Goal: Information Seeking & Learning: Learn about a topic

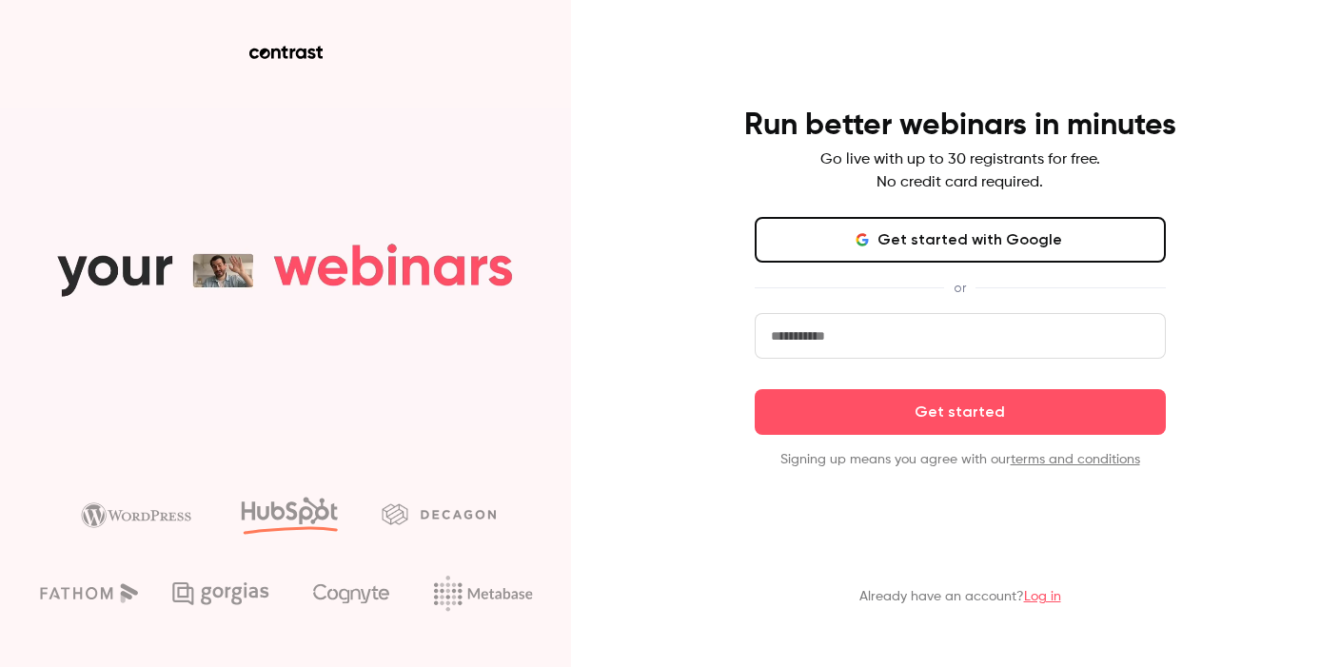
click at [1049, 594] on link "Log in" at bounding box center [1042, 596] width 37 height 13
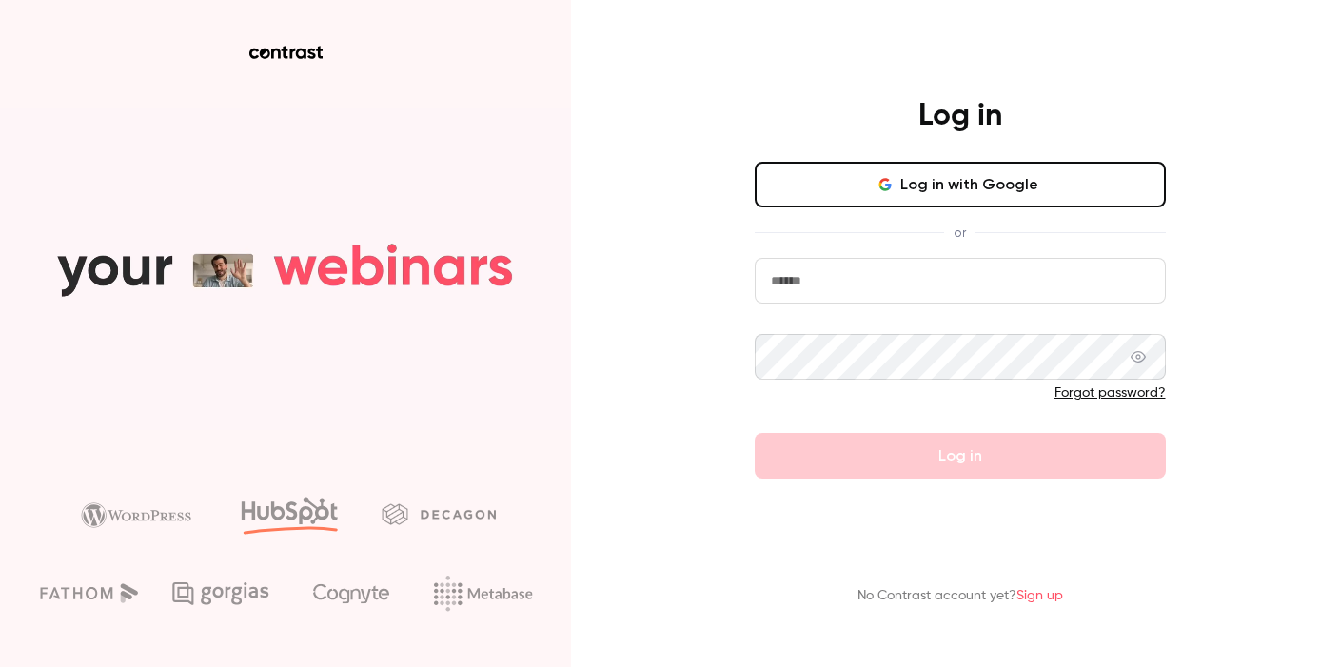
click at [962, 201] on button "Log in with Google" at bounding box center [960, 185] width 411 height 46
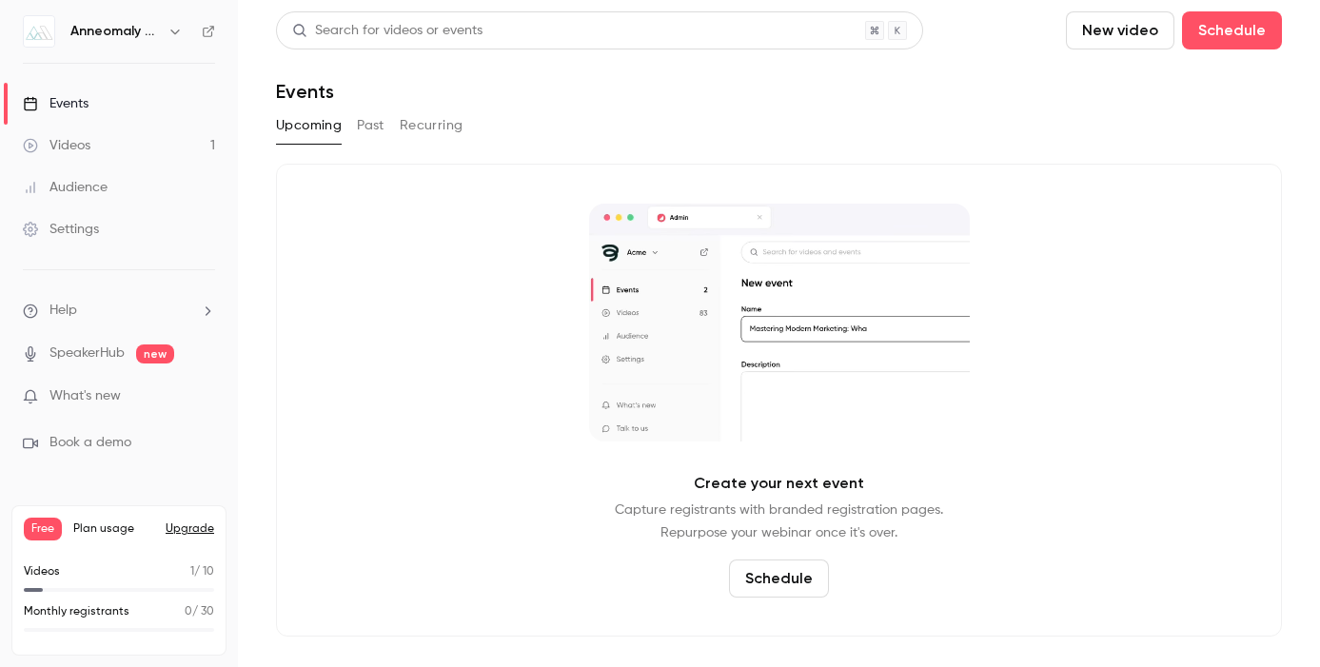
click at [419, 122] on button "Recurring" at bounding box center [432, 125] width 64 height 30
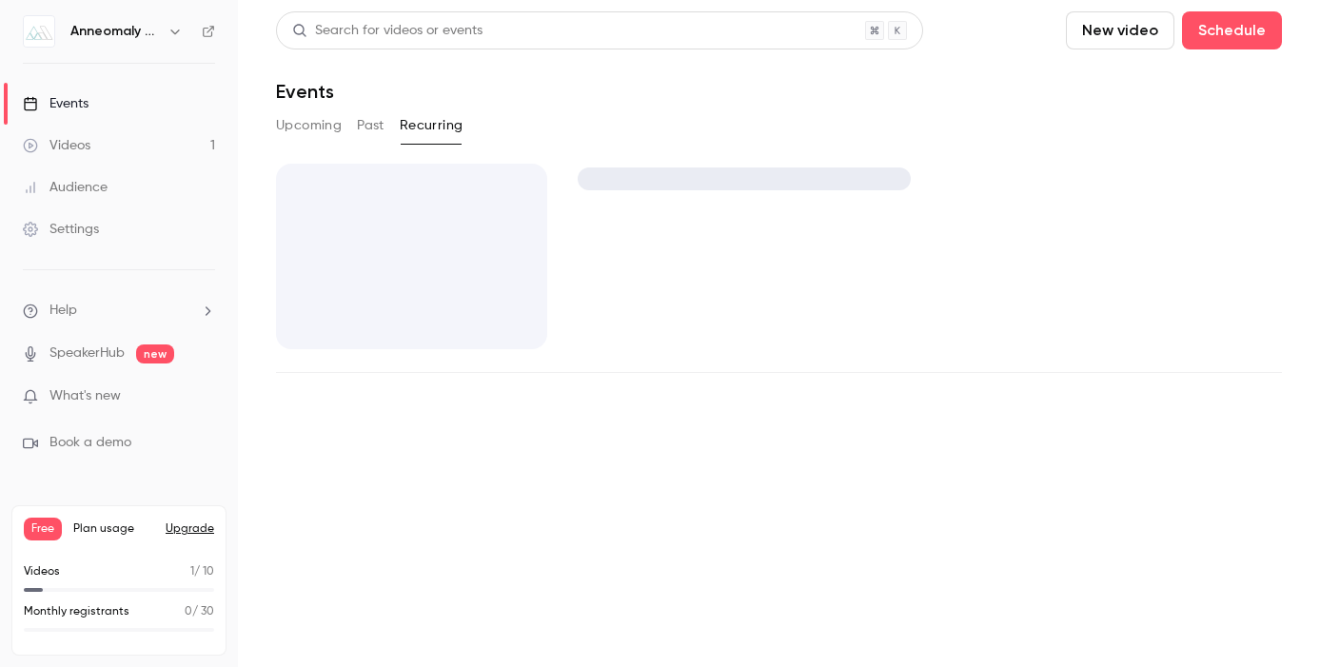
click at [360, 121] on button "Past" at bounding box center [371, 125] width 28 height 30
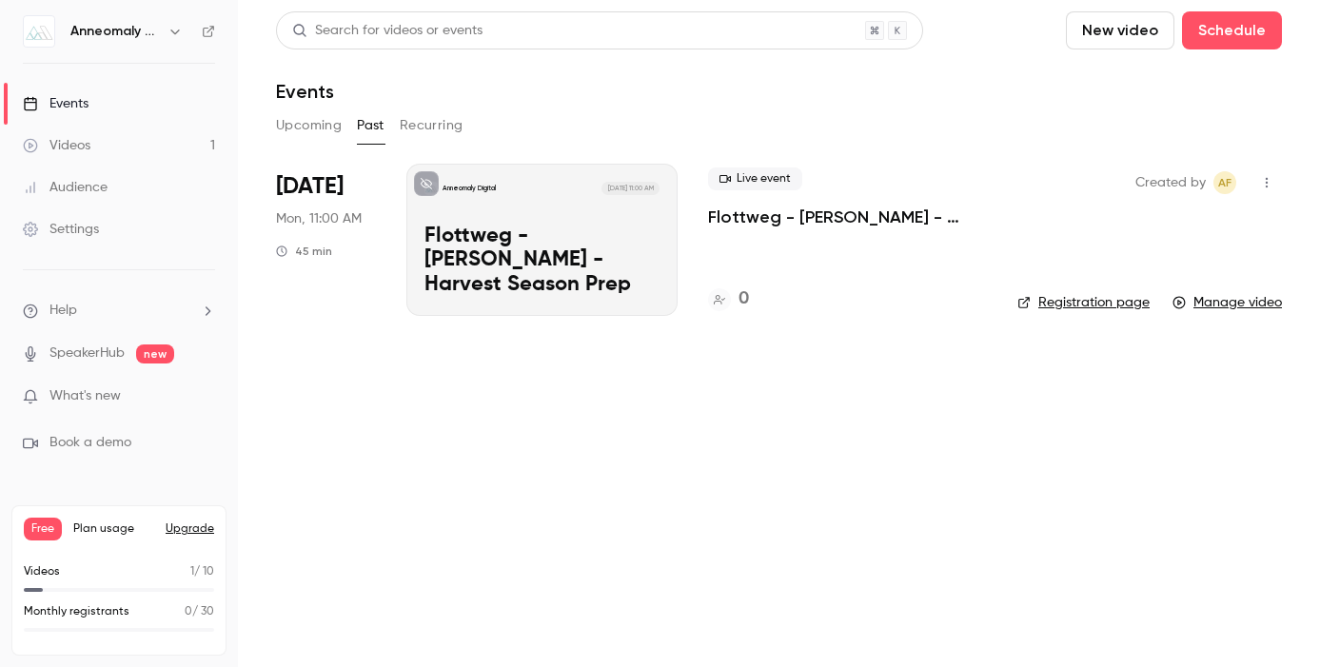
click at [810, 219] on p "Flottweg - [PERSON_NAME] - Harvest Season Prep" at bounding box center [847, 217] width 279 height 23
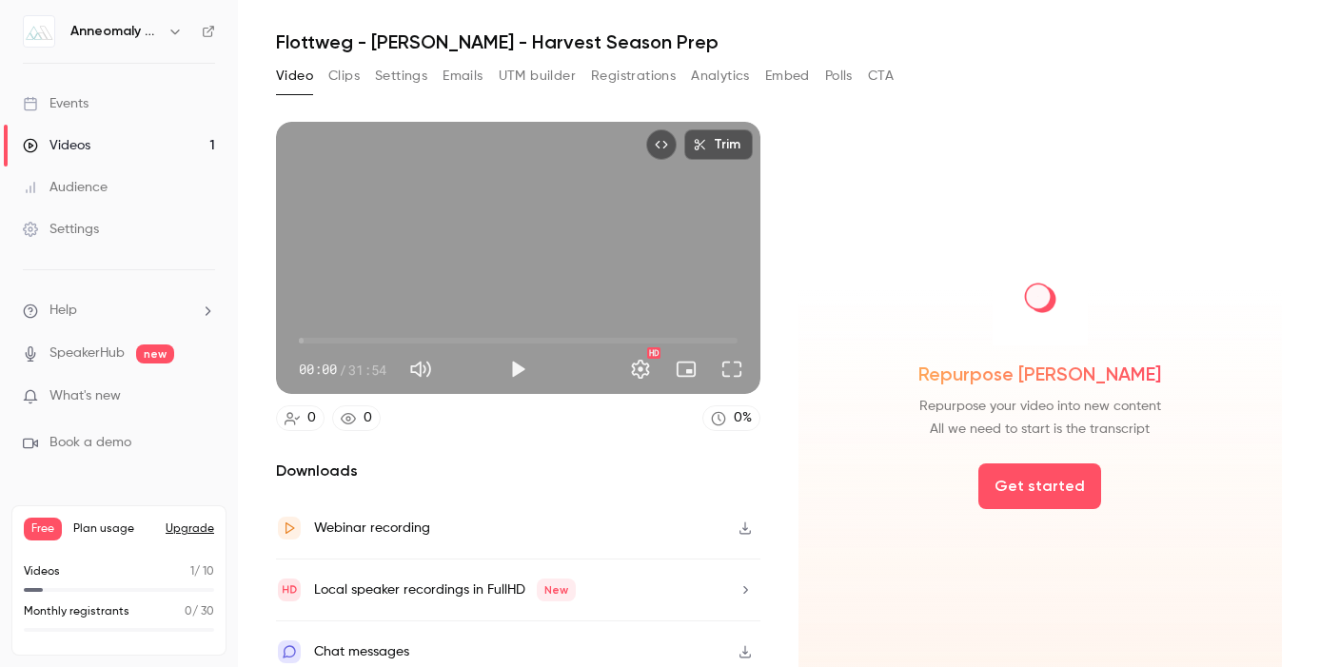
scroll to position [65, 0]
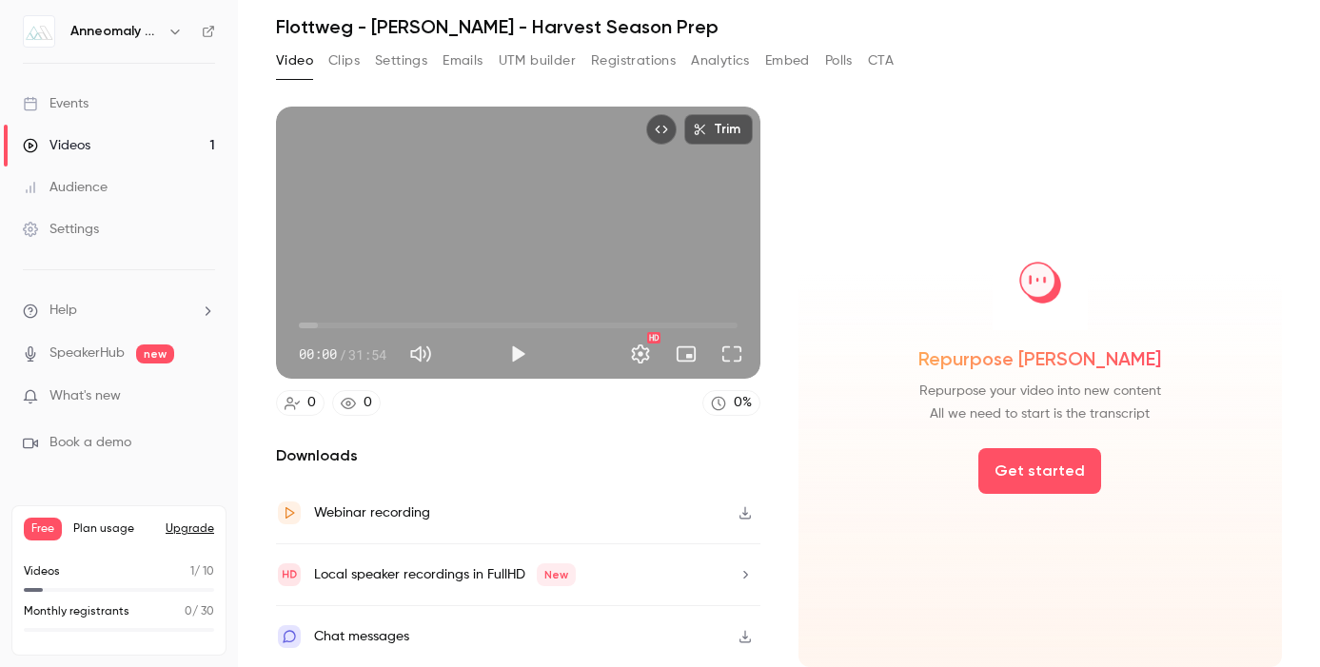
click at [335, 60] on button "Clips" at bounding box center [343, 61] width 31 height 30
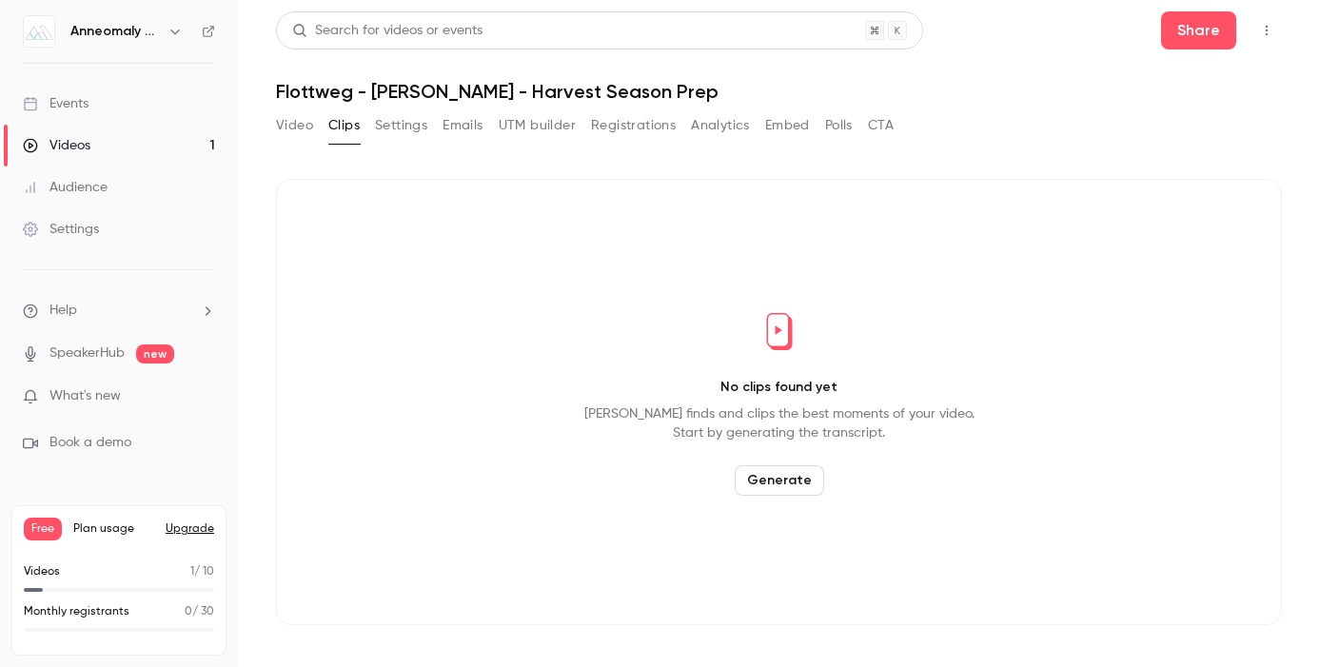
click at [419, 121] on button "Settings" at bounding box center [401, 125] width 52 height 30
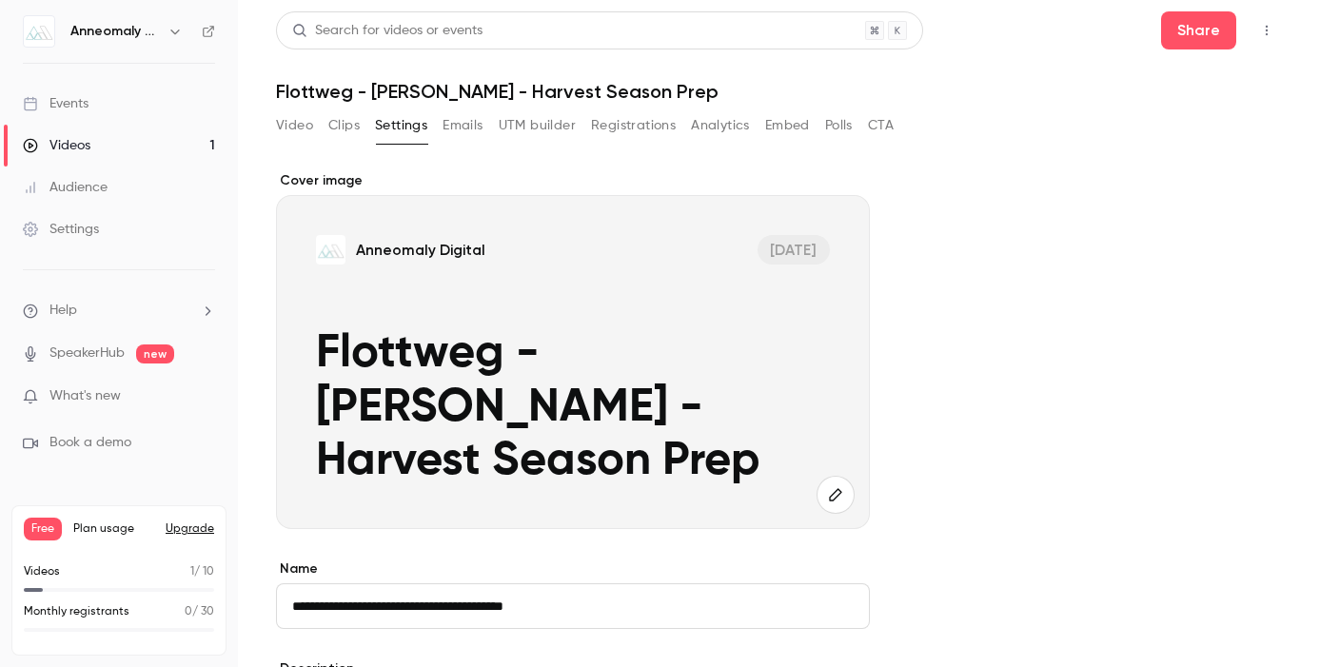
click at [350, 128] on button "Clips" at bounding box center [343, 125] width 31 height 30
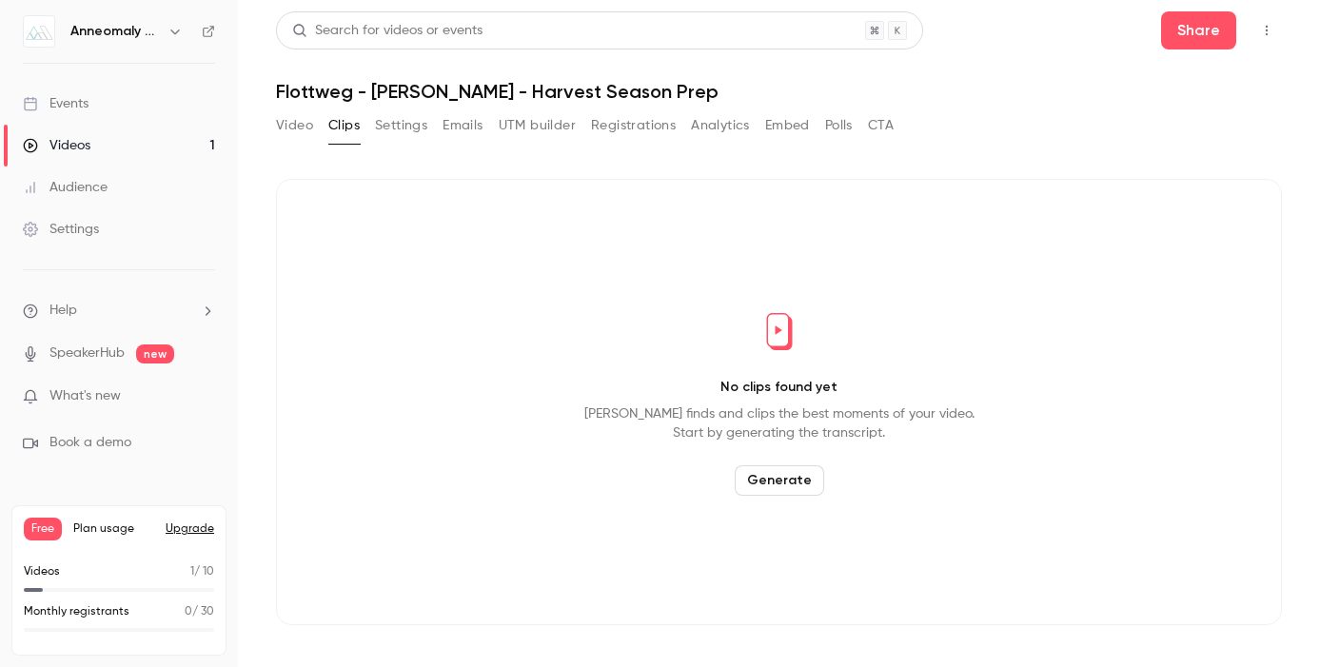
click at [309, 133] on button "Video" at bounding box center [294, 125] width 37 height 30
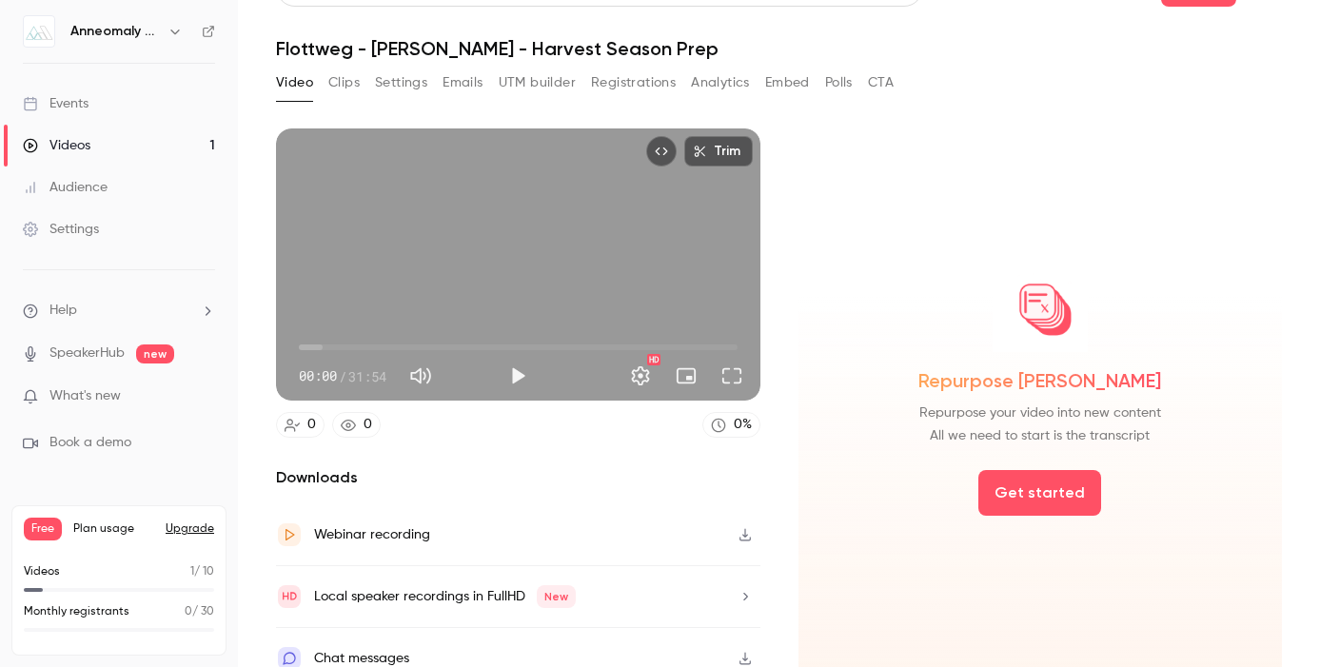
scroll to position [65, 0]
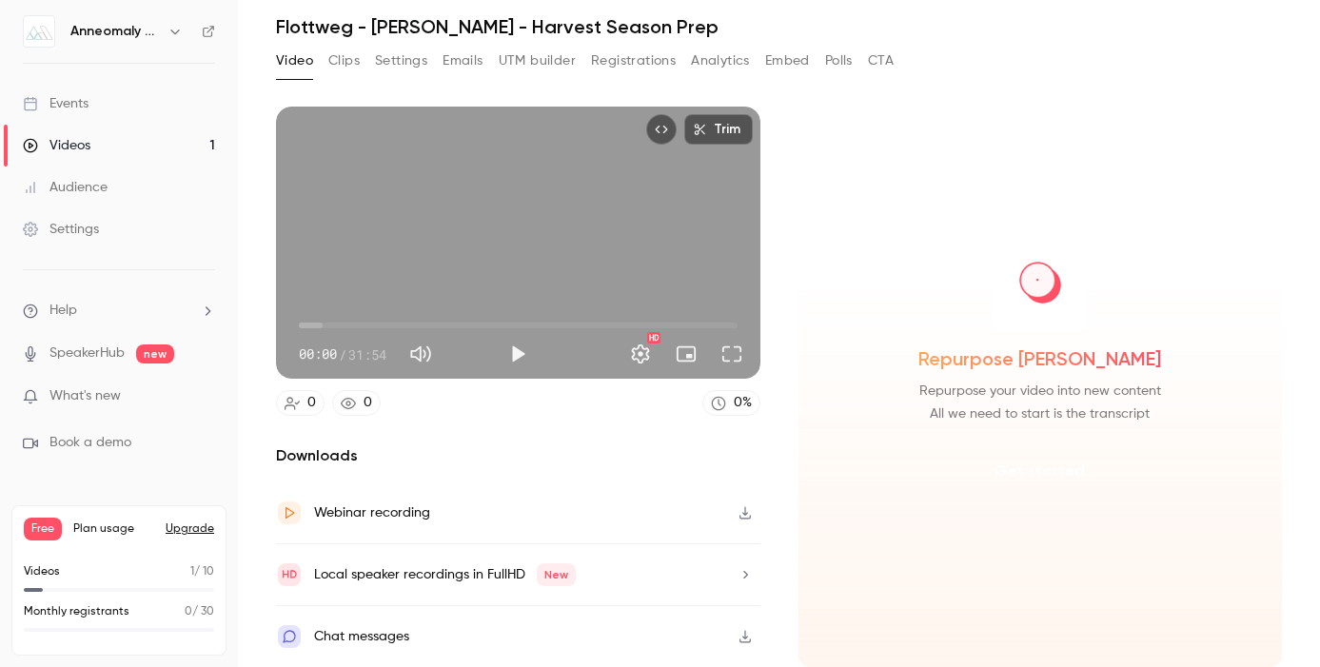
click at [1030, 466] on button "Get started" at bounding box center [1039, 471] width 123 height 46
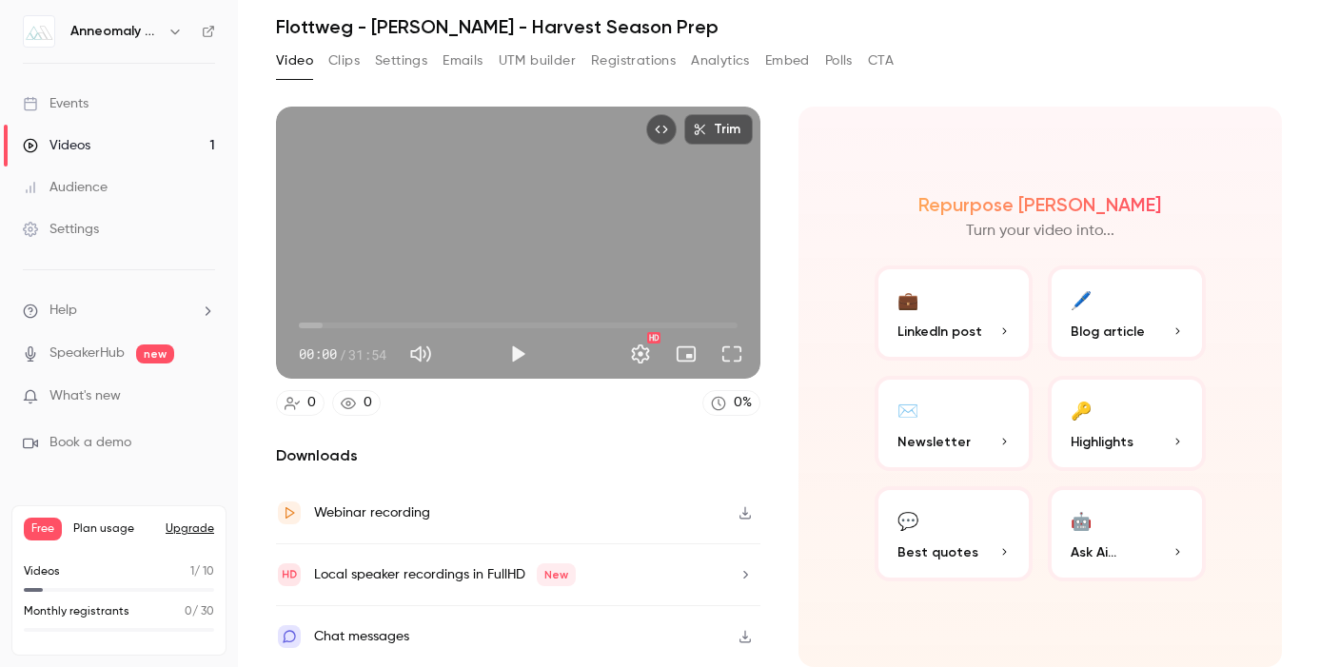
click at [1123, 444] on span "Highlights" at bounding box center [1102, 442] width 63 height 20
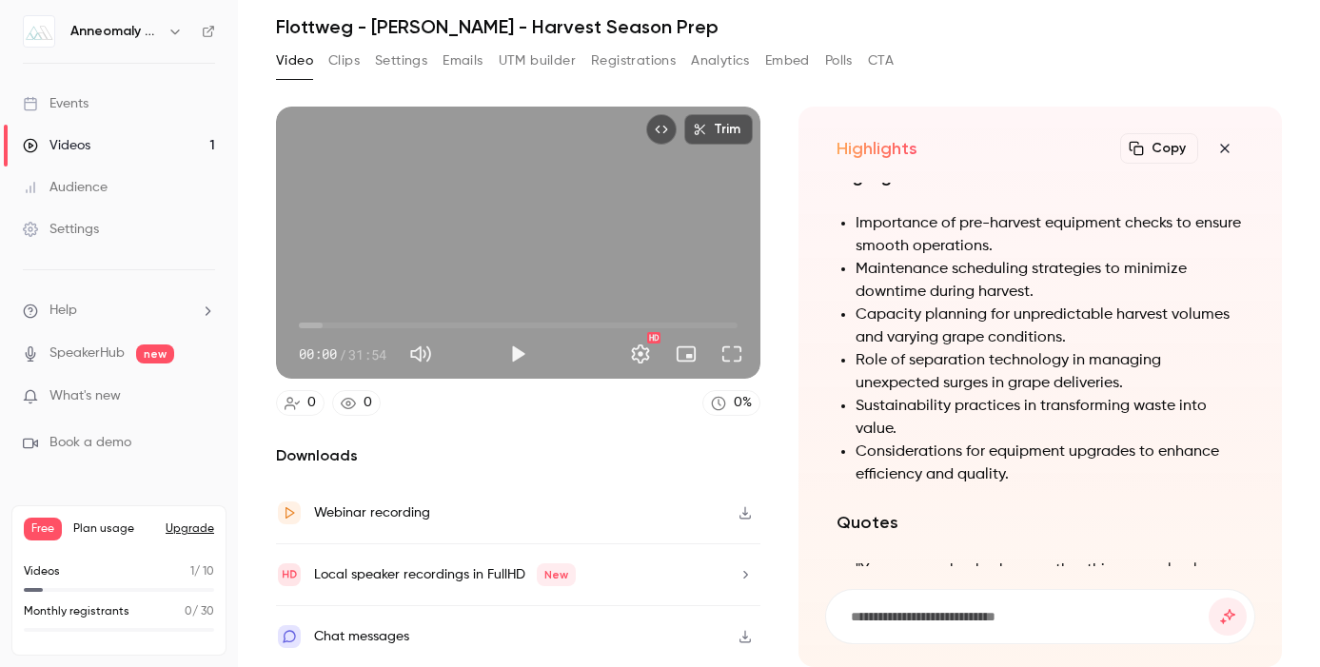
scroll to position [-937, 0]
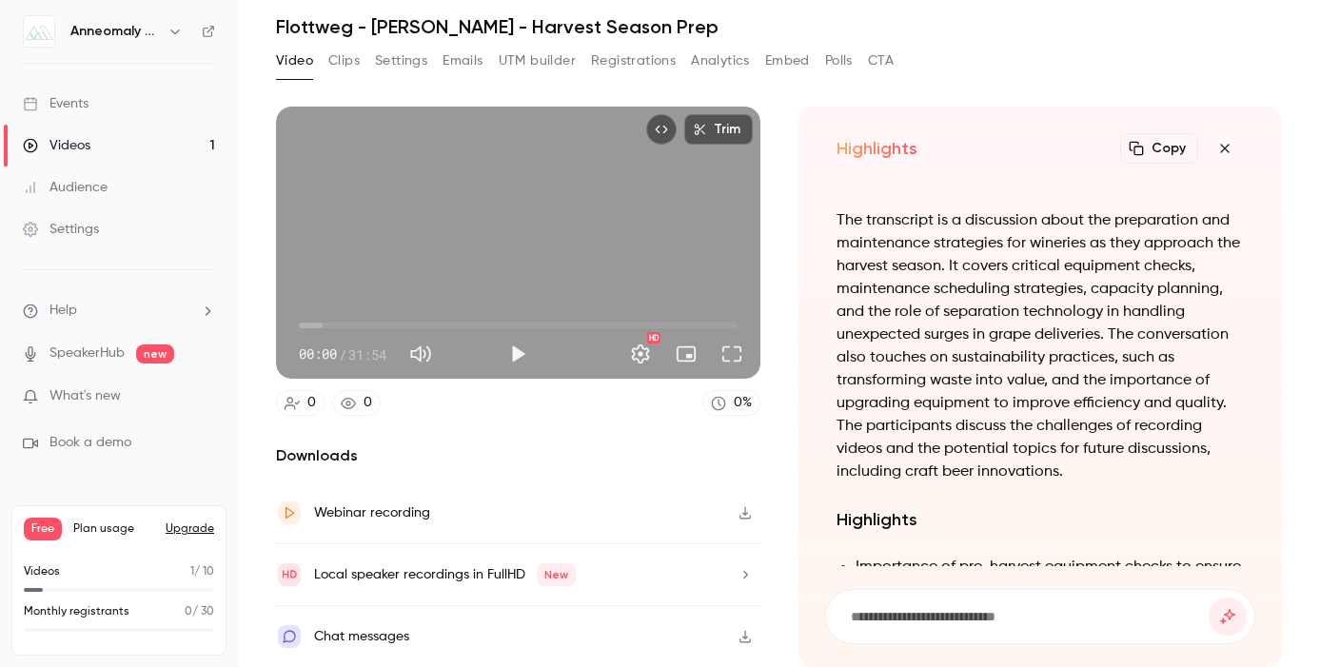
click at [339, 68] on button "Clips" at bounding box center [343, 61] width 31 height 30
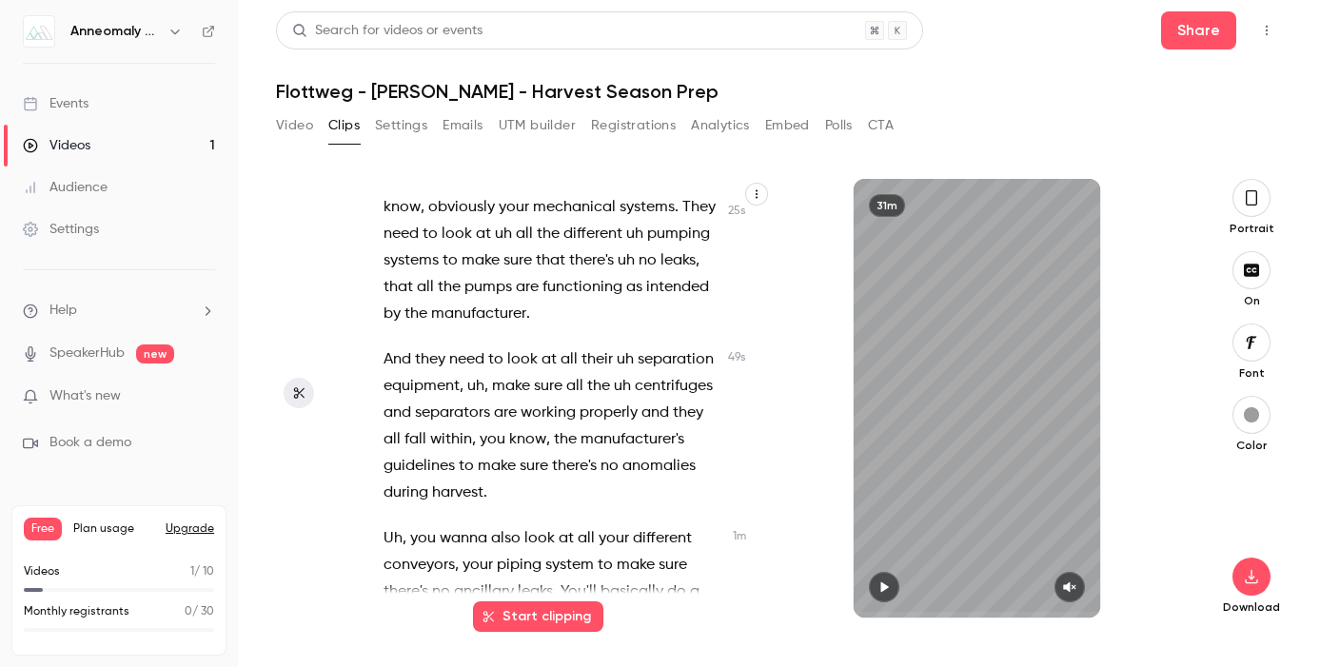
scroll to position [431, 0]
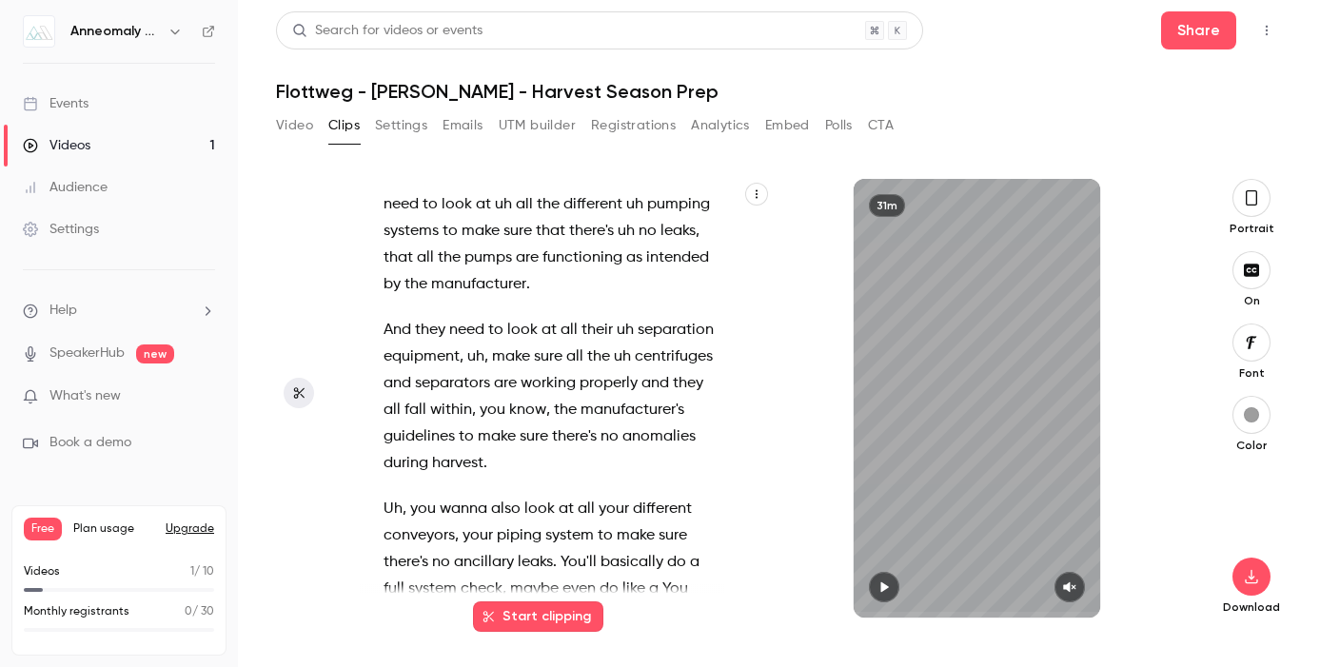
click at [1250, 207] on icon "button" at bounding box center [1251, 197] width 15 height 21
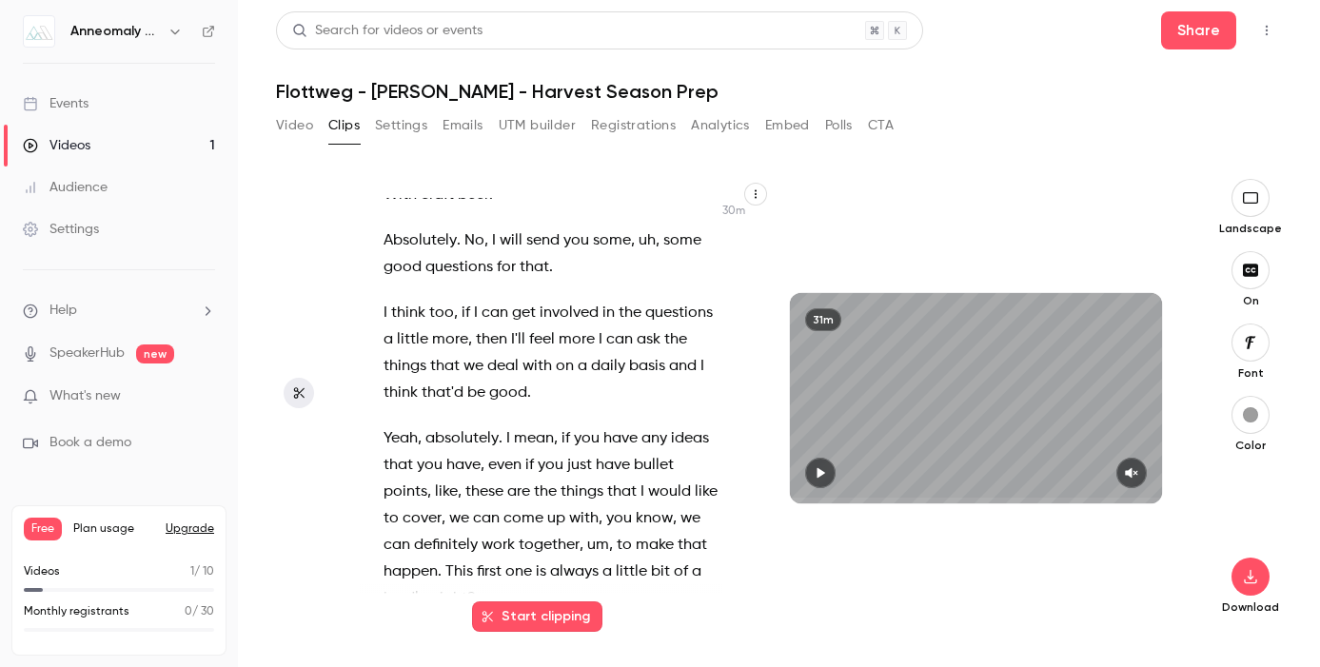
scroll to position [21739, 0]
